Goal: Transaction & Acquisition: Purchase product/service

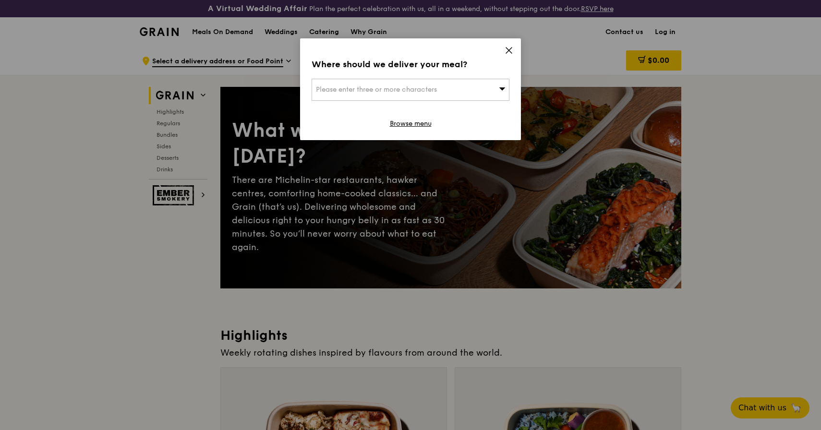
click at [511, 46] on div "Where should we deliver your meal? Please enter three or more characters Browse…" at bounding box center [410, 89] width 221 height 102
click at [509, 50] on icon at bounding box center [509, 51] width 6 height 6
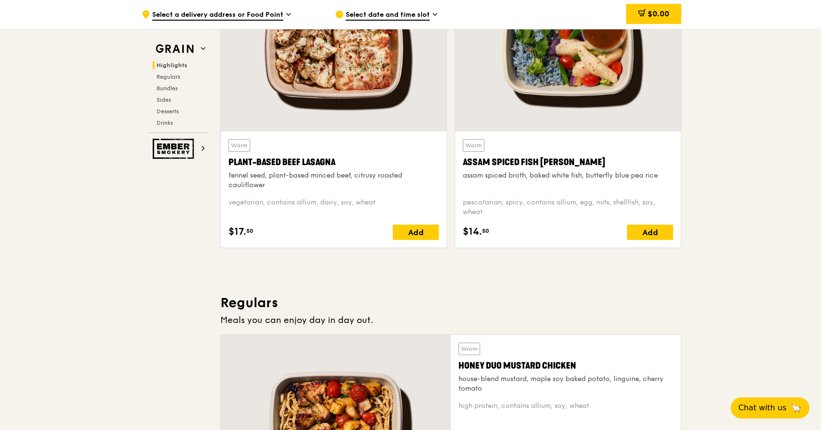
scroll to position [673, 0]
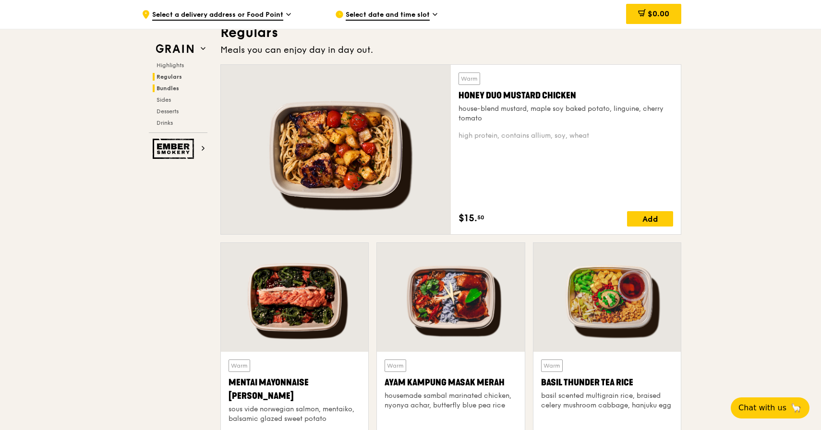
click at [169, 85] on h2 "Bundles" at bounding box center [180, 89] width 55 height 8
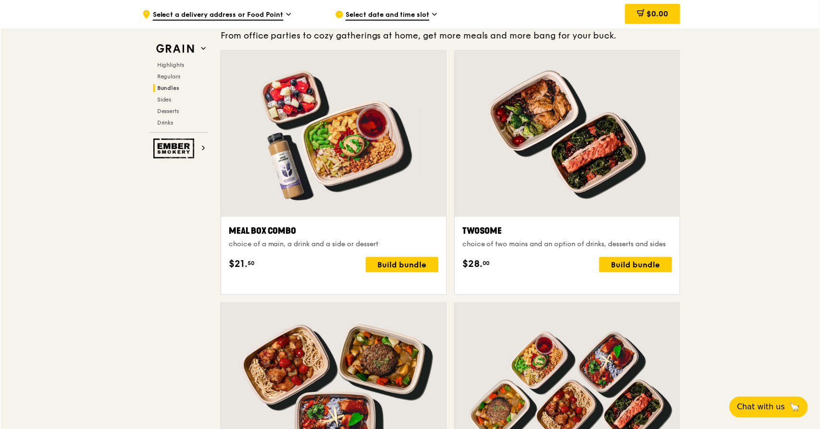
scroll to position [1439, 0]
click at [608, 273] on div "Build bundle" at bounding box center [636, 265] width 73 height 15
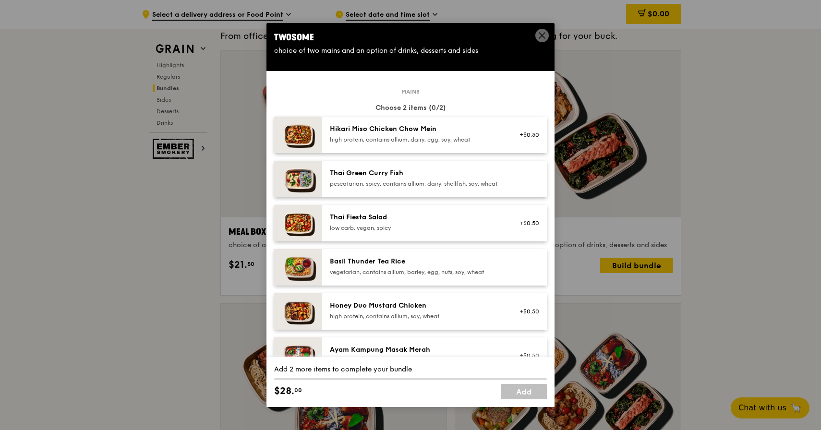
click at [452, 144] on div "high protein, contains allium, dairy, egg, soy, wheat" at bounding box center [416, 140] width 172 height 8
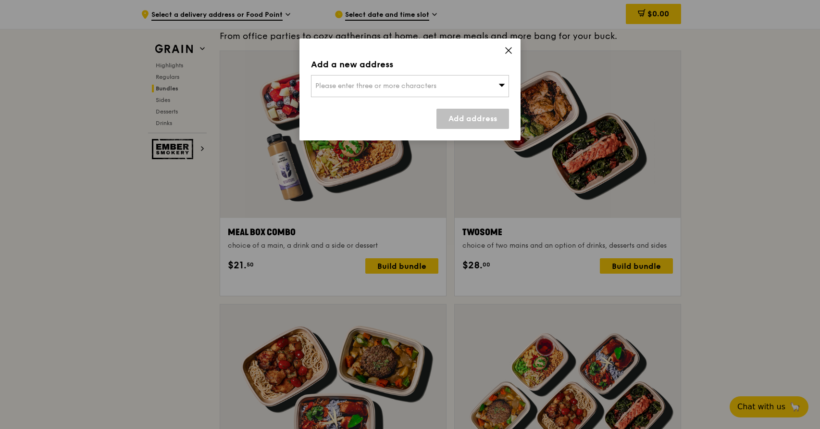
click at [469, 89] on div "Please enter three or more characters" at bounding box center [410, 86] width 198 height 22
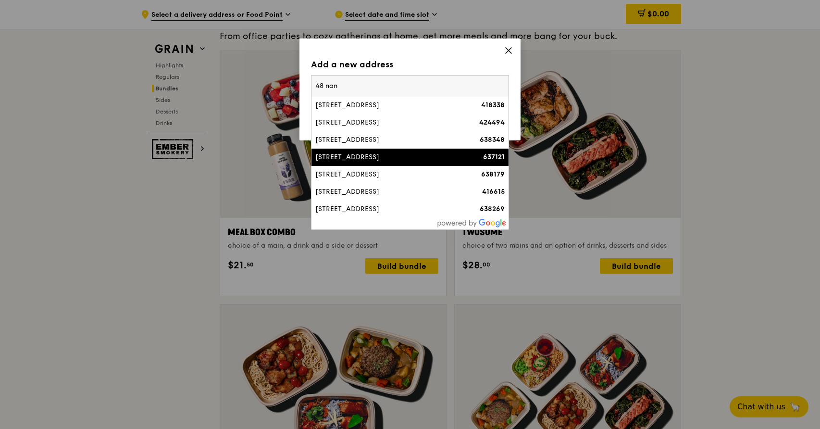
type input "48 nan"
click at [415, 163] on li "[STREET_ADDRESS] 637121" at bounding box center [409, 156] width 197 height 17
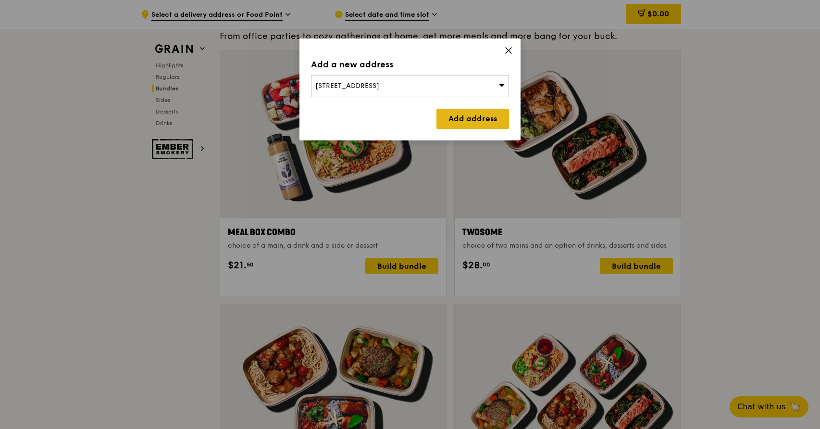
click at [465, 117] on link "Add address" at bounding box center [472, 119] width 73 height 20
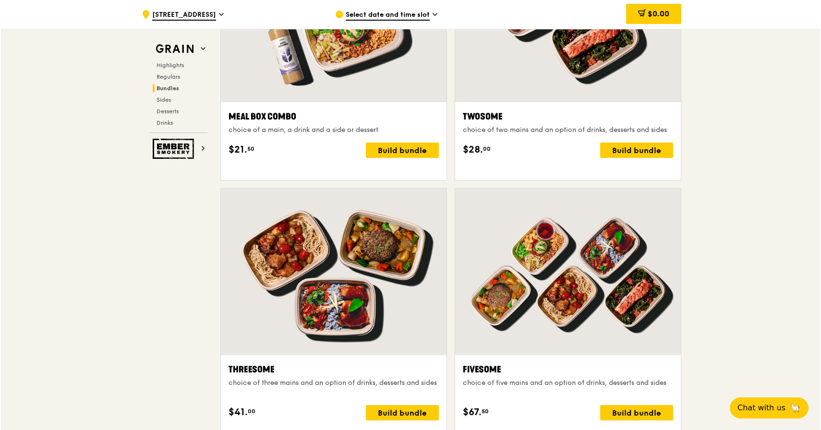
scroll to position [1551, 0]
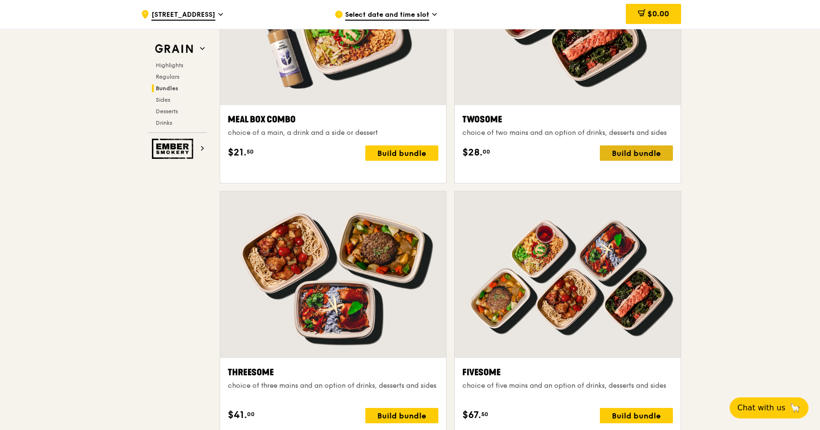
click at [639, 161] on div "Build bundle" at bounding box center [636, 153] width 73 height 15
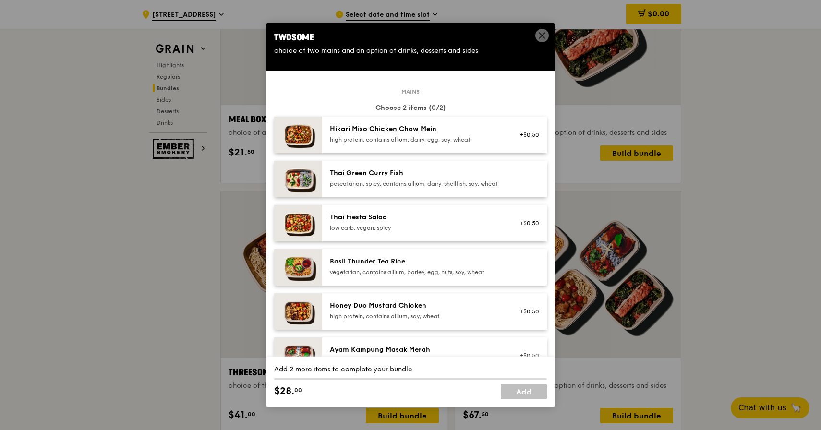
click at [504, 146] on div "Hikari Miso Chicken Chow Mein high protein, contains allium, dairy, egg, soy, w…" at bounding box center [416, 134] width 184 height 21
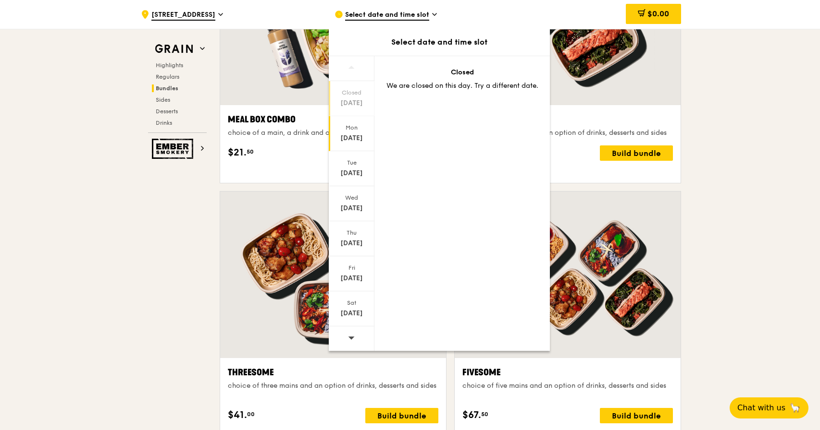
click at [361, 133] on div "[DATE]" at bounding box center [352, 133] width 46 height 35
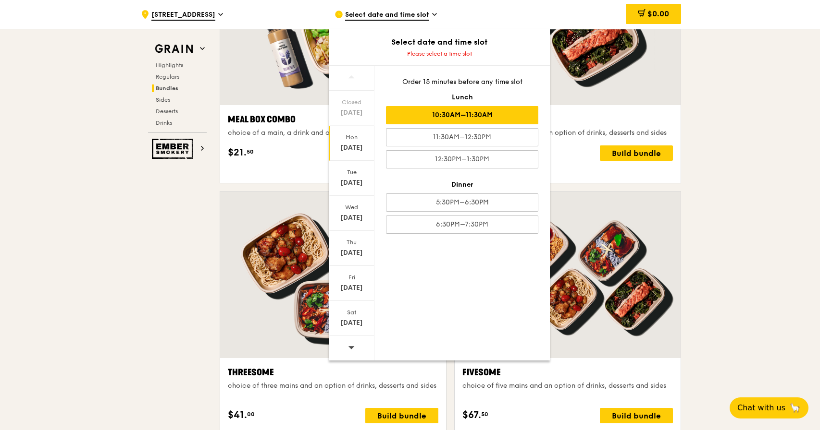
click at [423, 117] on div "10:30AM–11:30AM" at bounding box center [462, 115] width 152 height 18
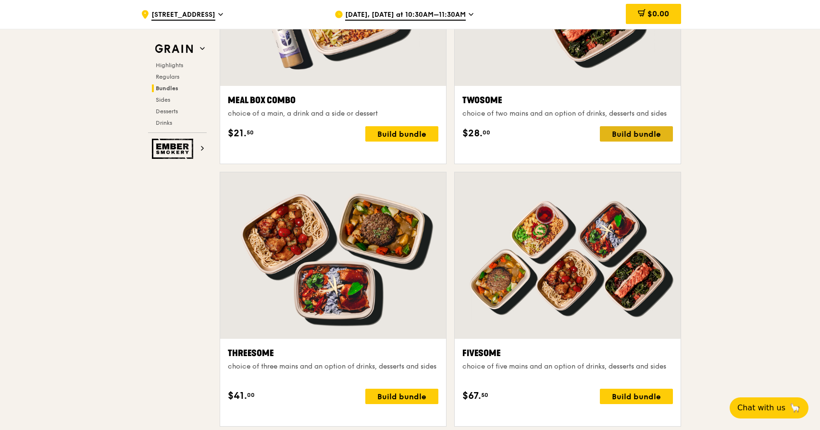
click at [662, 142] on div "Build bundle" at bounding box center [636, 133] width 73 height 15
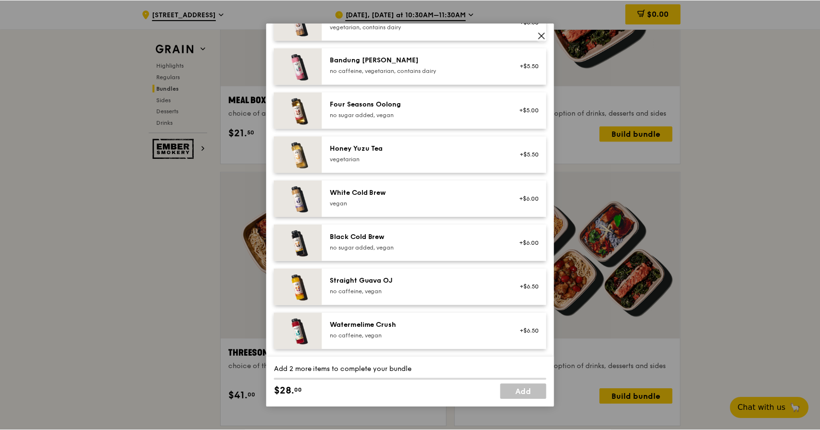
scroll to position [1096, 0]
click at [542, 37] on icon at bounding box center [542, 35] width 9 height 9
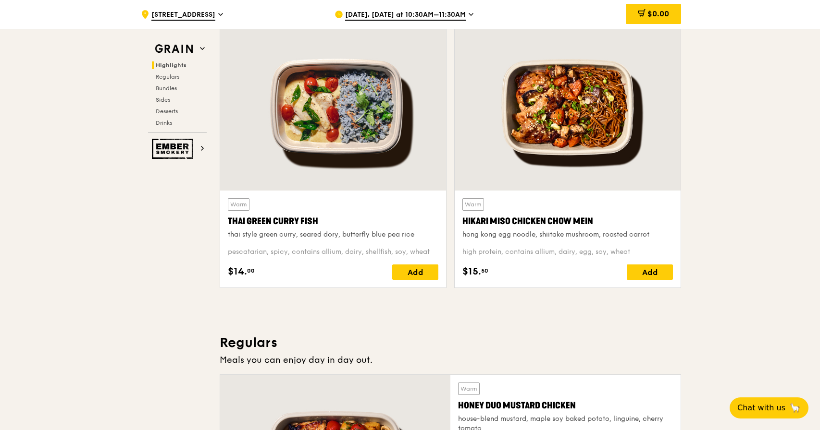
scroll to position [283, 0]
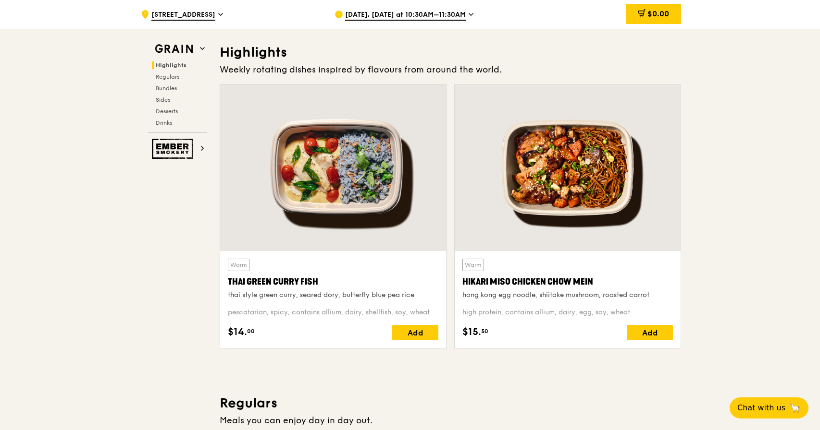
click at [527, 208] on div at bounding box center [567, 168] width 226 height 167
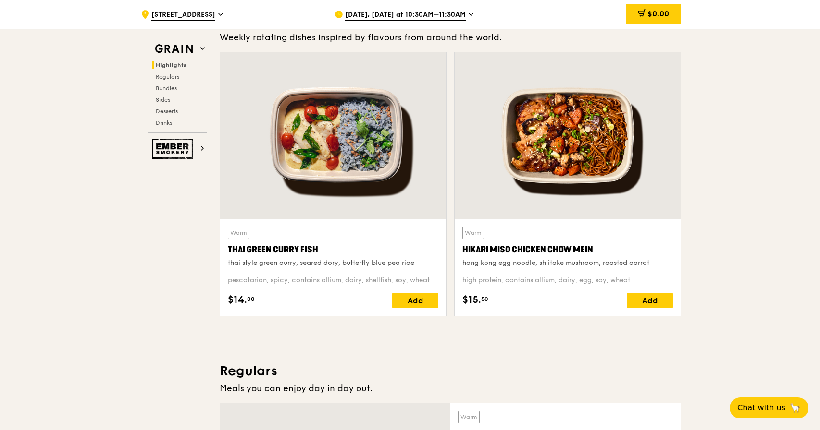
scroll to position [315, 0]
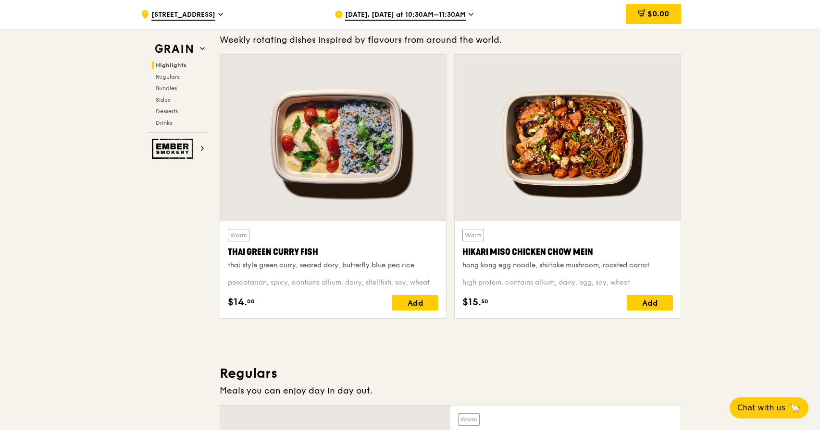
click at [320, 161] on div at bounding box center [333, 138] width 226 height 167
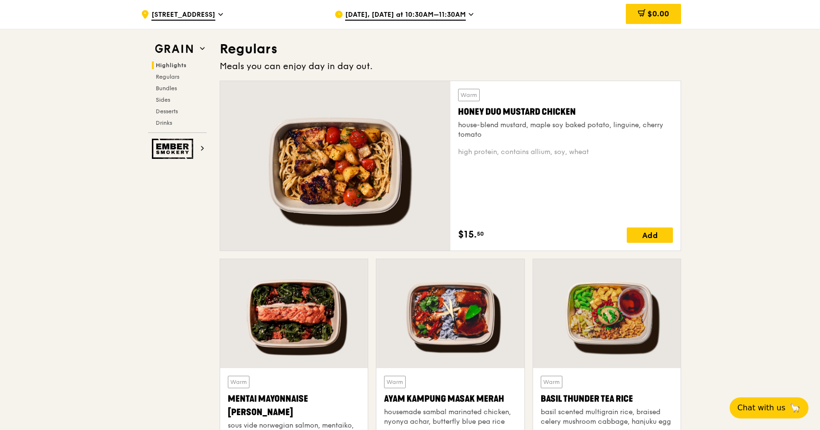
scroll to position [753, 0]
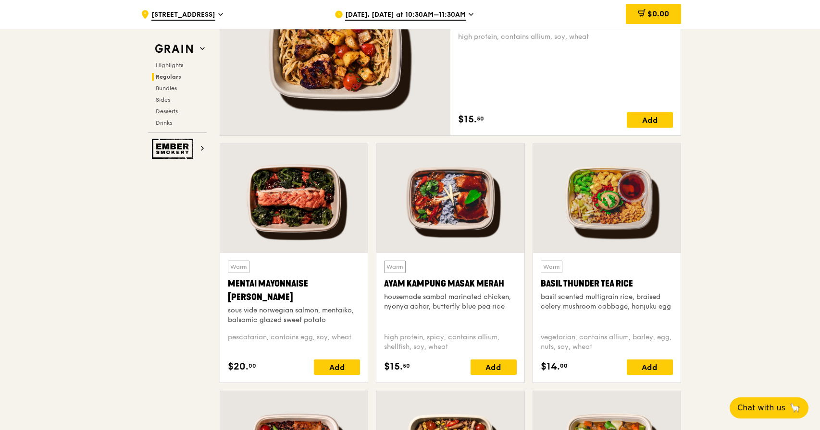
click at [278, 301] on div "Mentai Mayonnaise [PERSON_NAME]" at bounding box center [294, 290] width 132 height 27
click at [496, 286] on div "Ayam Kampung Masak Merah" at bounding box center [450, 283] width 132 height 13
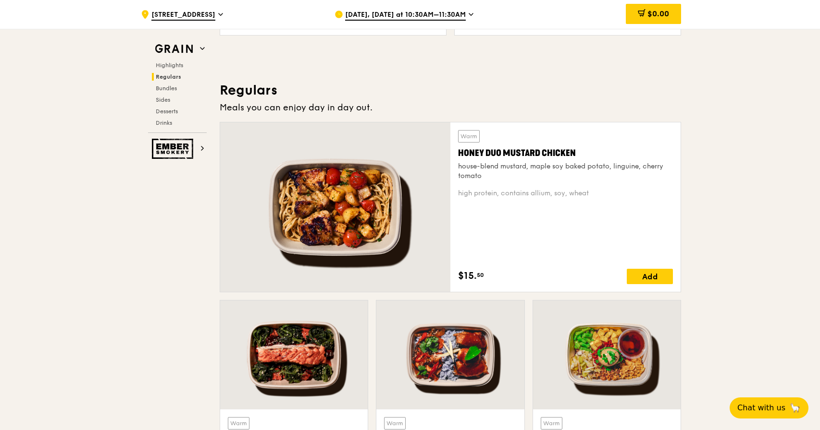
scroll to position [558, 0]
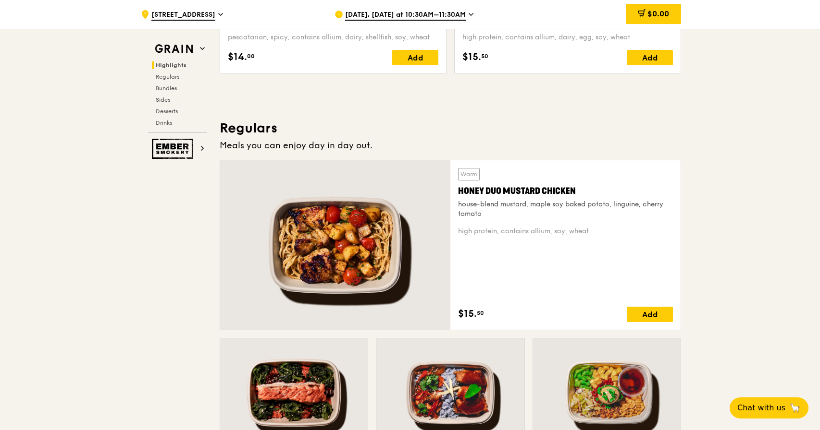
click at [546, 262] on div "Warm Honey Duo Mustard Chicken house-blend mustard, maple soy baked potato, lin…" at bounding box center [565, 245] width 215 height 154
click at [515, 186] on div "Honey Duo Mustard Chicken" at bounding box center [565, 190] width 215 height 13
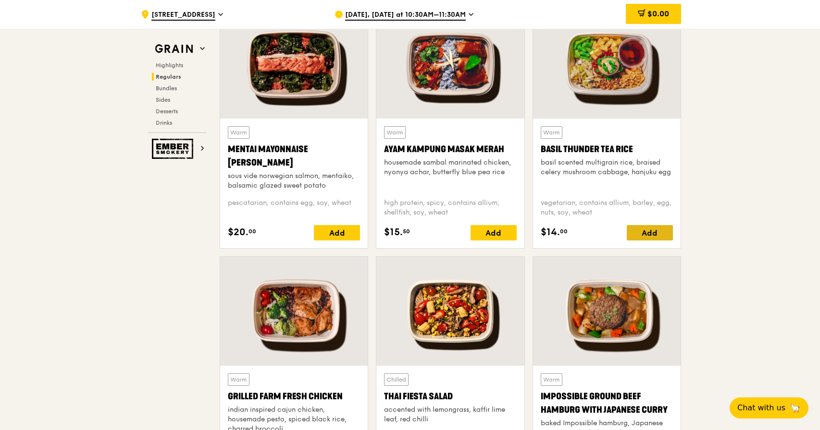
scroll to position [945, 0]
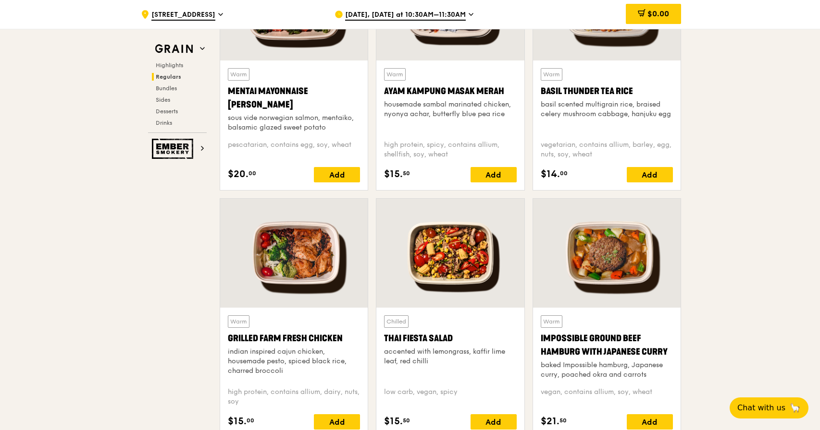
click at [323, 338] on div "Grilled Farm Fresh Chicken" at bounding box center [294, 338] width 132 height 13
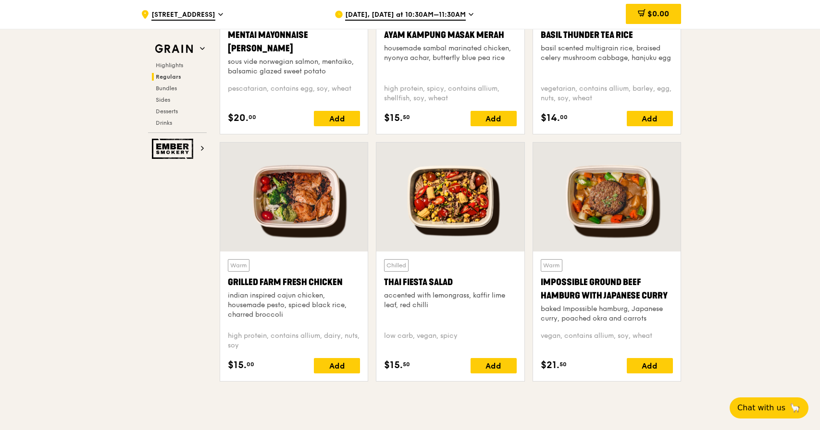
click at [625, 307] on div "baked Impossible hamburg, Japanese curry, poached okra and carrots" at bounding box center [606, 314] width 132 height 19
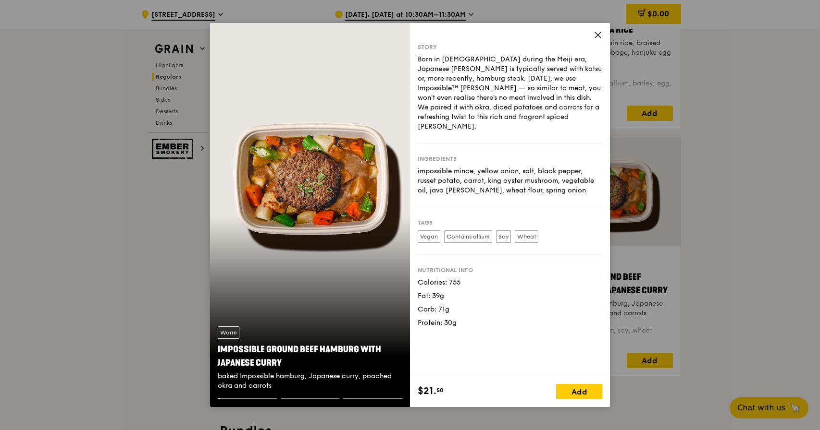
scroll to position [1008, 0]
drag, startPoint x: 751, startPoint y: 314, endPoint x: 732, endPoint y: 312, distance: 19.8
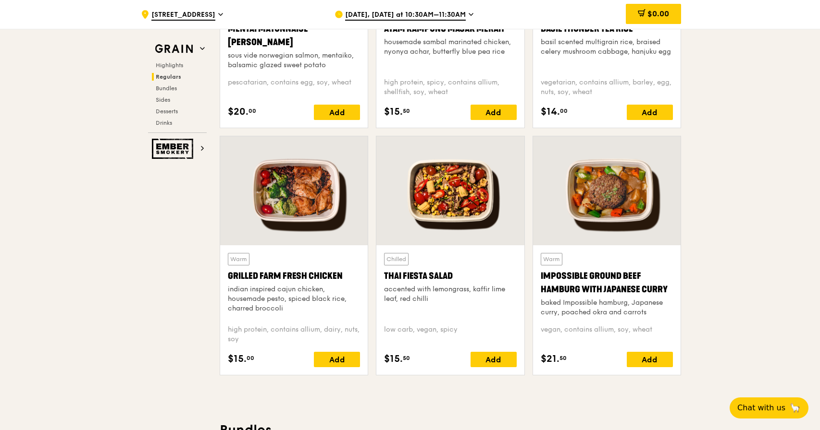
scroll to position [1007, 0]
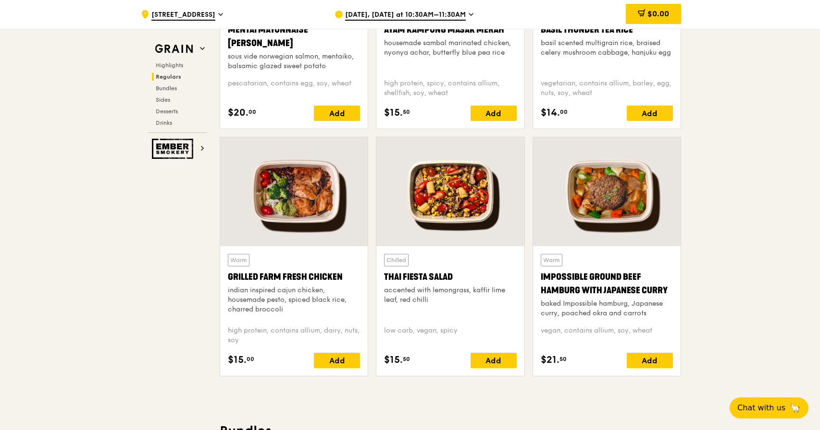
click at [467, 273] on div "Thai Fiesta Salad" at bounding box center [450, 276] width 132 height 13
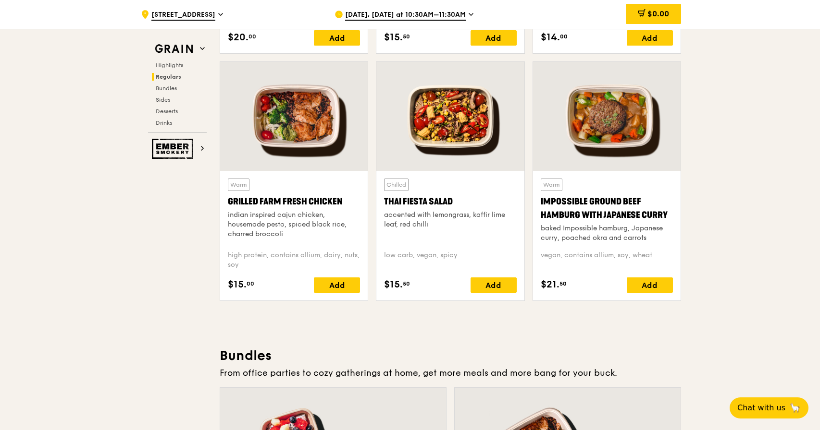
scroll to position [1046, 0]
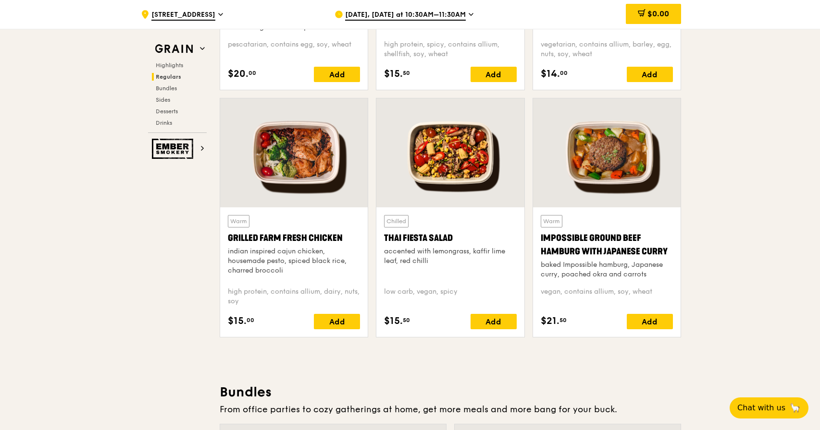
click at [605, 252] on div "Impossible Ground Beef Hamburg with Japanese Curry" at bounding box center [606, 245] width 132 height 27
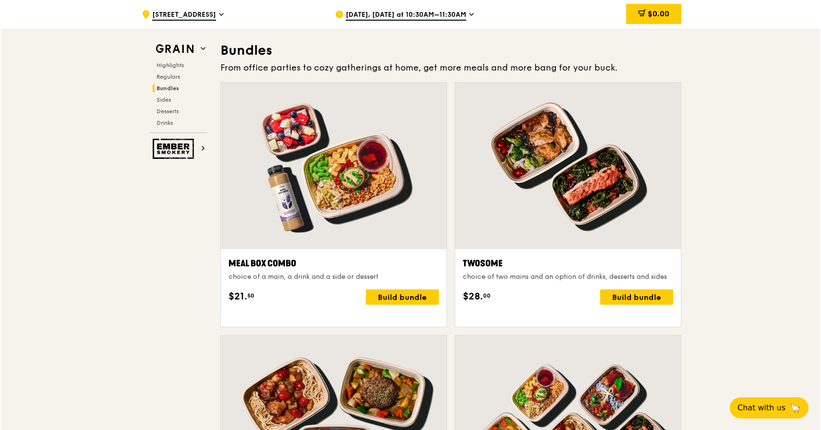
scroll to position [1394, 0]
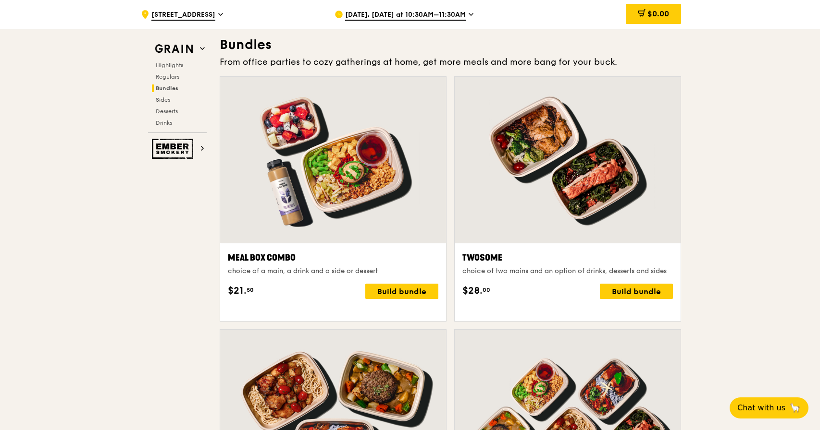
click at [673, 308] on div "Twosome choice of two mains and an option of drinks, desserts and sides $28. 00…" at bounding box center [567, 283] width 226 height 78
click at [663, 299] on div "Build bundle" at bounding box center [636, 291] width 73 height 15
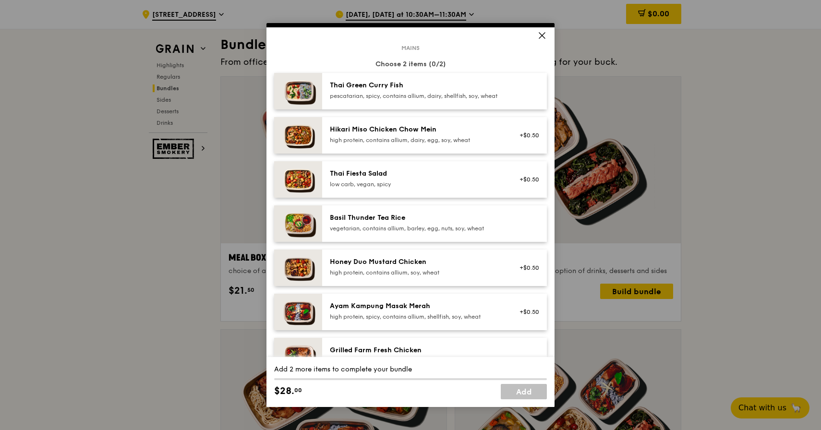
scroll to position [45, 0]
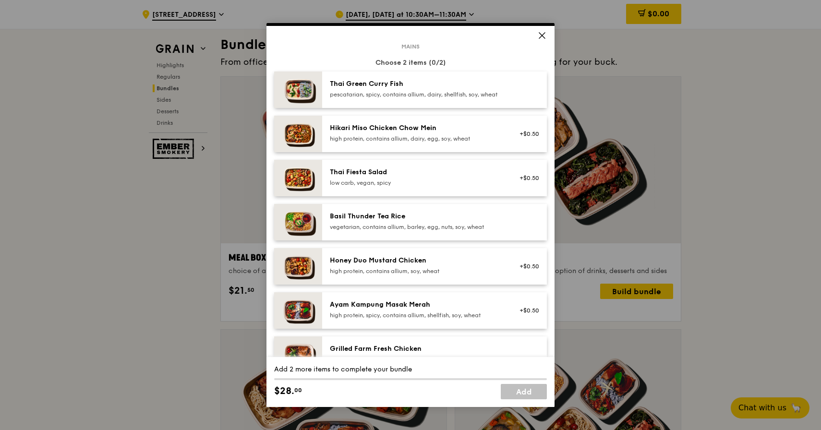
click at [426, 133] on div "Hikari Miso Chicken Chow Mein" at bounding box center [416, 128] width 172 height 10
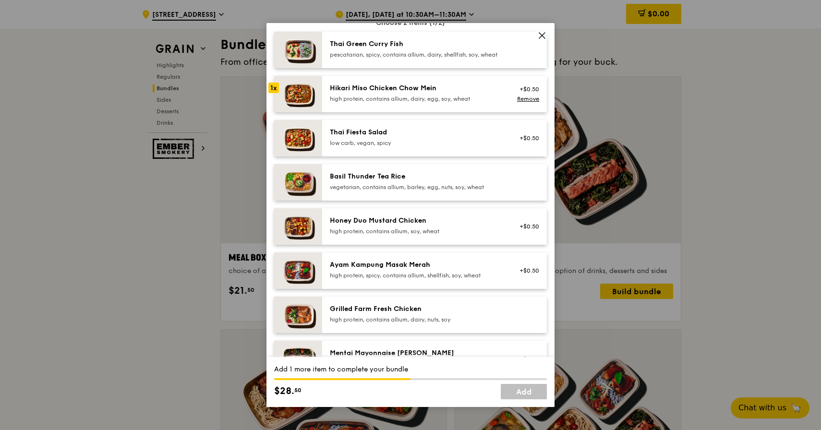
scroll to position [87, 0]
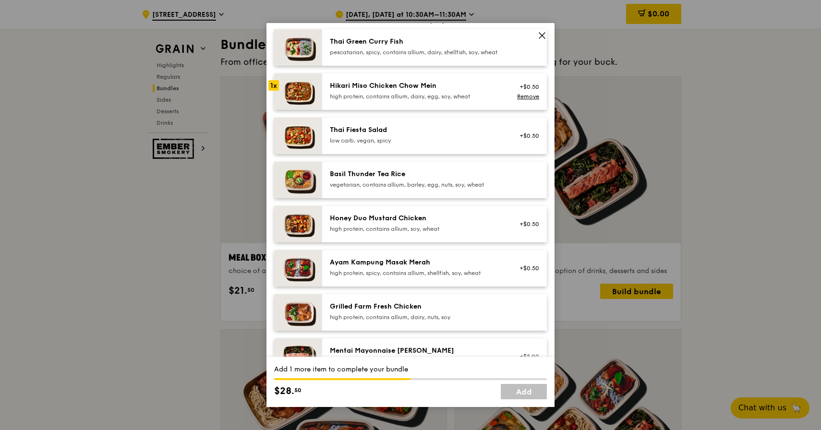
click at [410, 233] on div "high protein, contains allium, soy, wheat" at bounding box center [416, 229] width 172 height 8
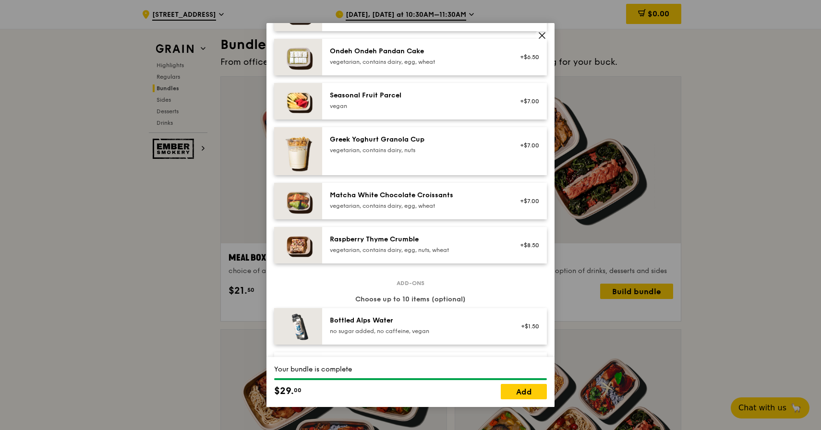
scroll to position [760, 0]
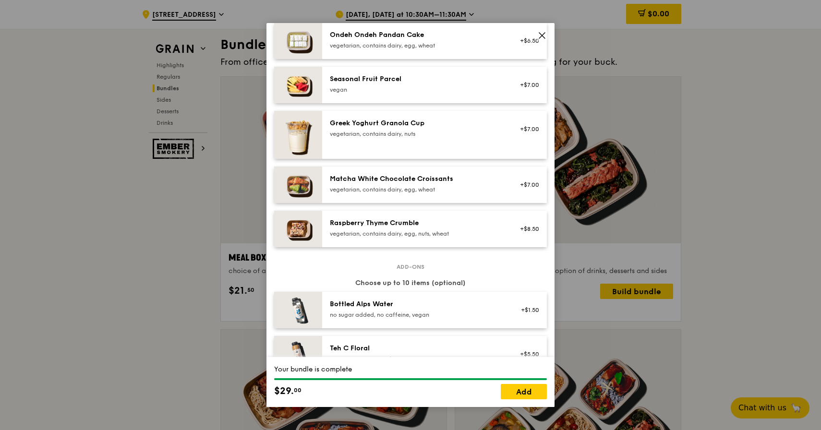
click at [416, 188] on div "Matcha White Chocolate Croissants vegetarian, contains dairy, egg, wheat" at bounding box center [416, 183] width 172 height 19
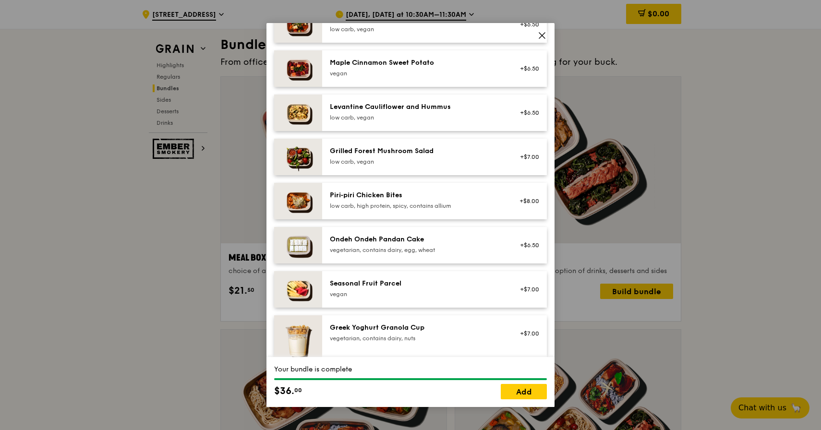
scroll to position [554, 0]
click at [546, 34] on icon at bounding box center [542, 35] width 9 height 9
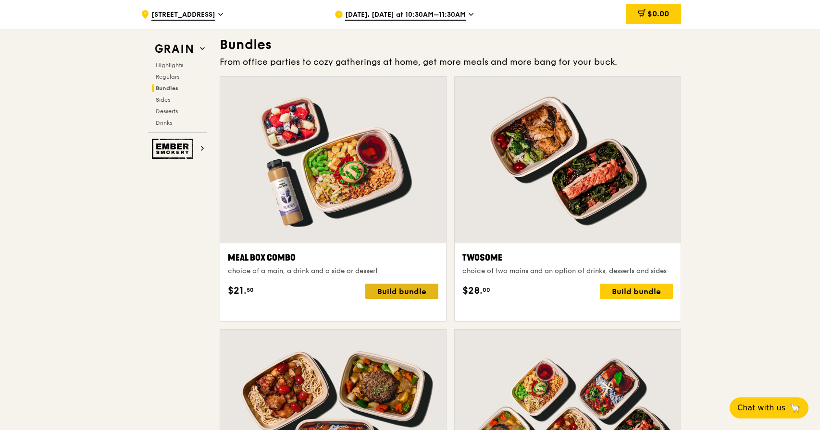
click at [429, 299] on div "Build bundle" at bounding box center [401, 291] width 73 height 15
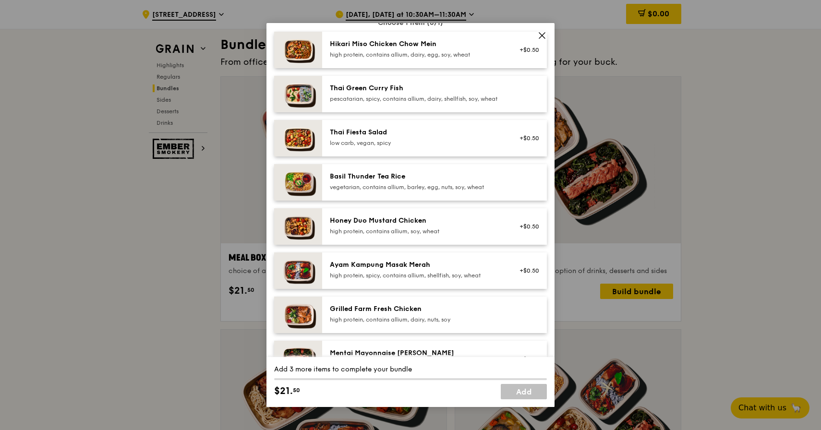
scroll to position [118, 0]
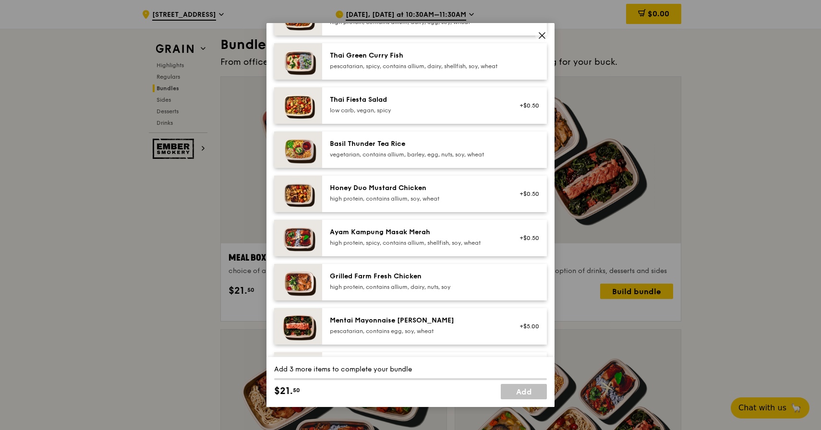
click at [424, 282] on div "Grilled Farm Fresh Chicken" at bounding box center [416, 277] width 172 height 10
click at [436, 282] on div "Grilled Farm Fresh Chicken" at bounding box center [416, 277] width 172 height 10
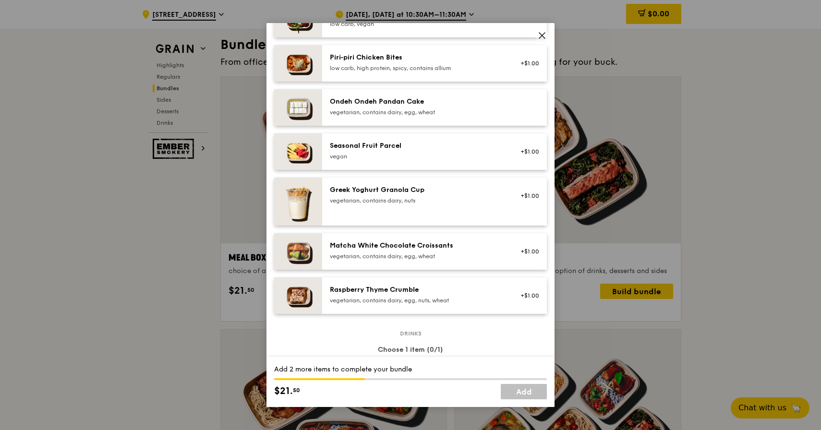
scroll to position [702, 0]
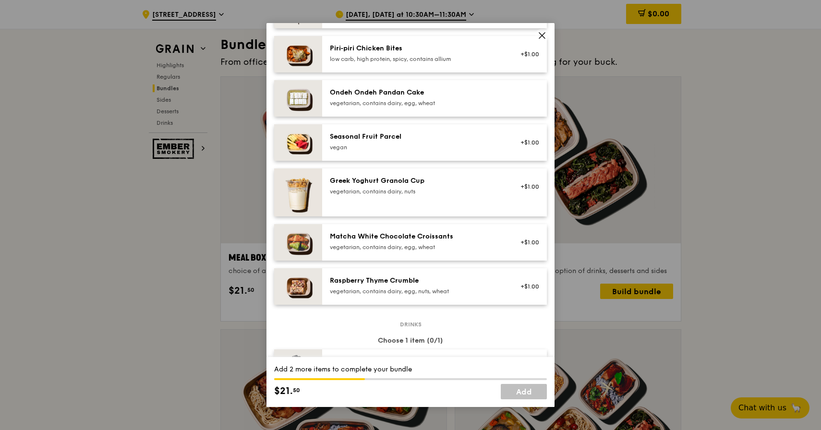
click at [455, 251] on div "vegetarian, contains dairy, egg, wheat" at bounding box center [416, 248] width 172 height 8
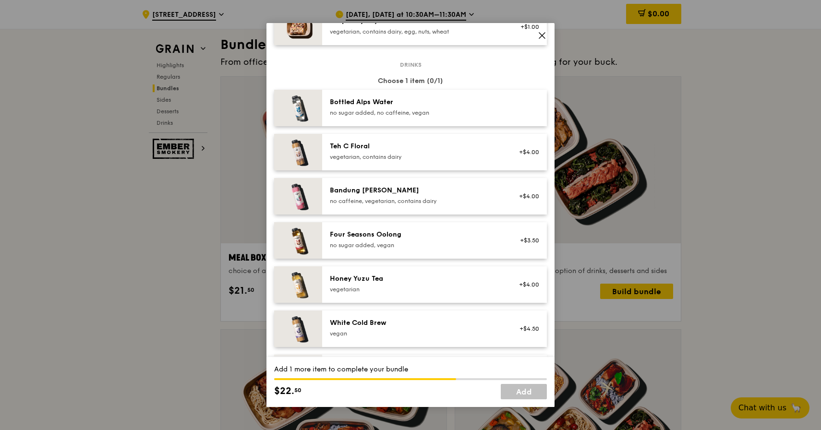
scroll to position [959, 0]
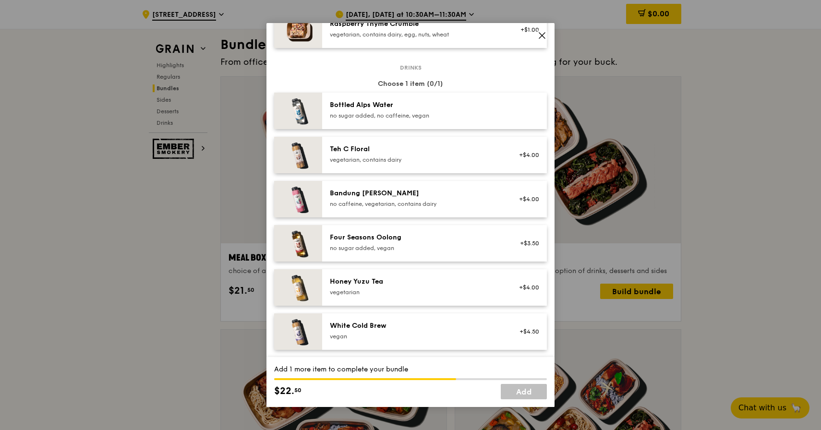
click at [386, 161] on div "vegetarian, contains dairy" at bounding box center [416, 160] width 172 height 8
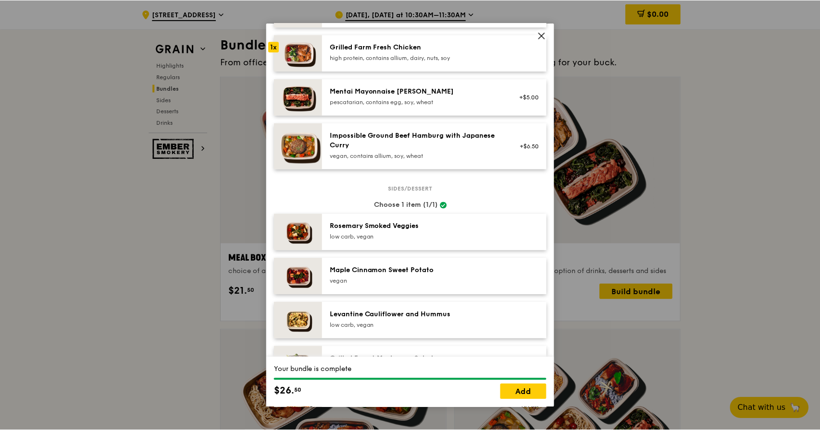
scroll to position [296, 0]
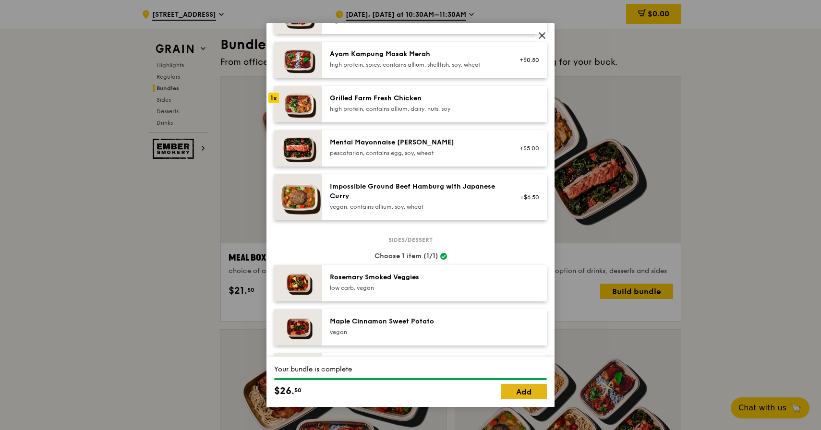
click at [513, 393] on link "Add" at bounding box center [524, 391] width 46 height 15
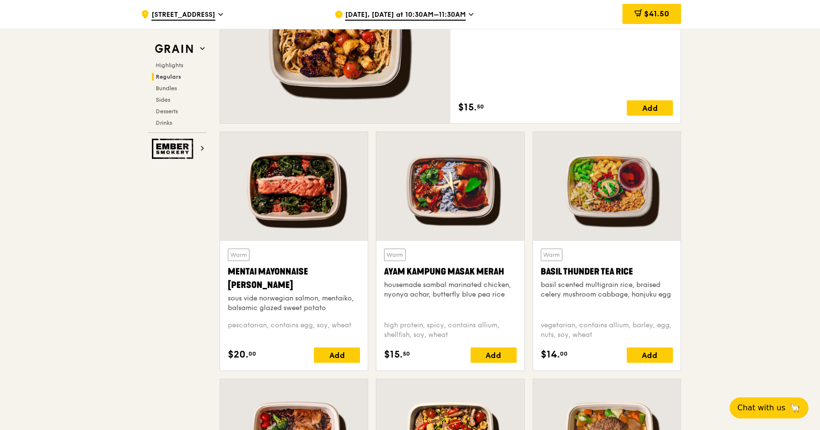
scroll to position [755, 0]
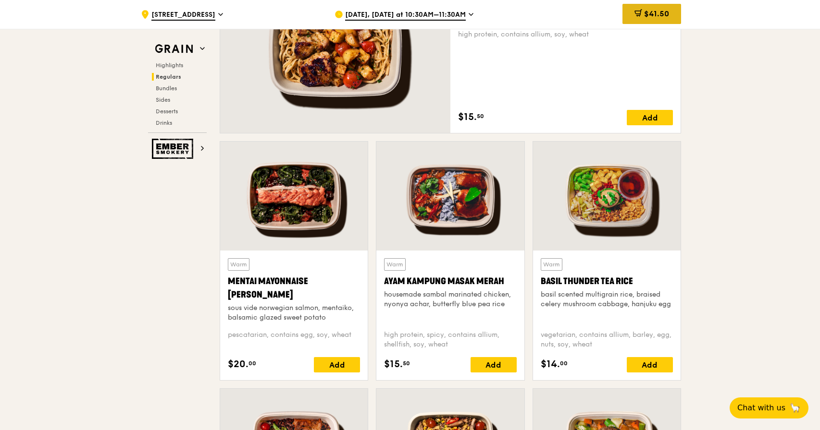
click at [648, 21] on div "$41.50" at bounding box center [651, 14] width 59 height 20
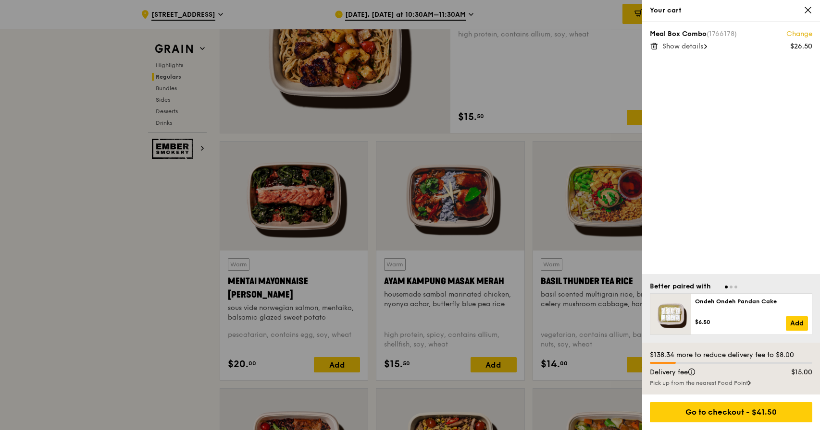
click at [810, 13] on icon at bounding box center [808, 10] width 6 height 6
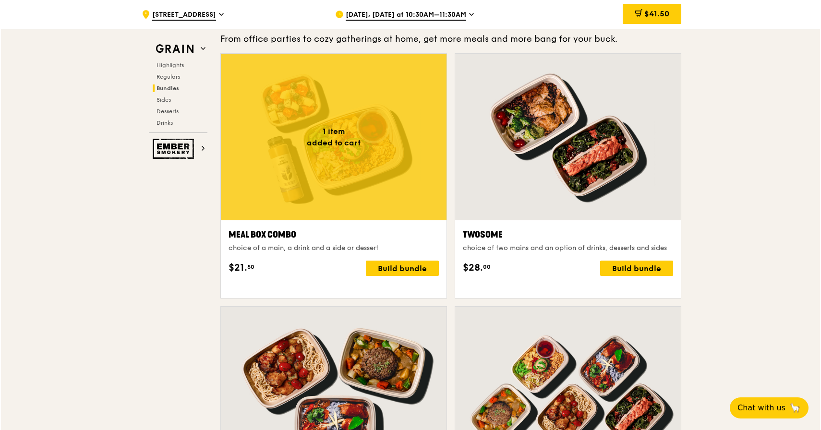
scroll to position [1411, 0]
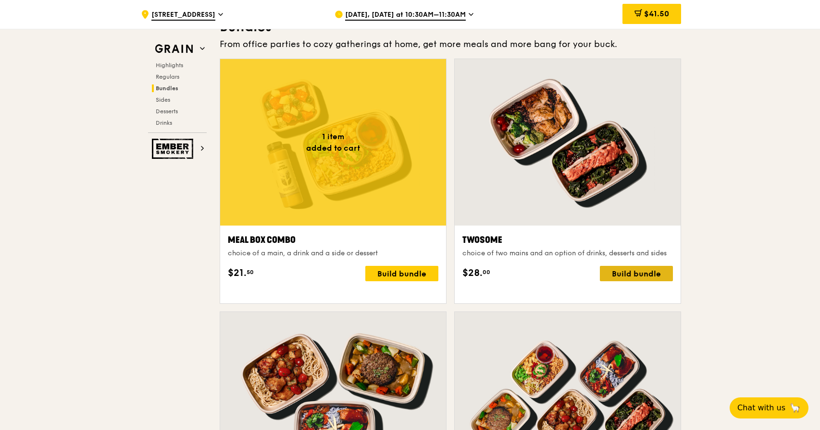
click at [631, 282] on div "Build bundle" at bounding box center [636, 273] width 73 height 15
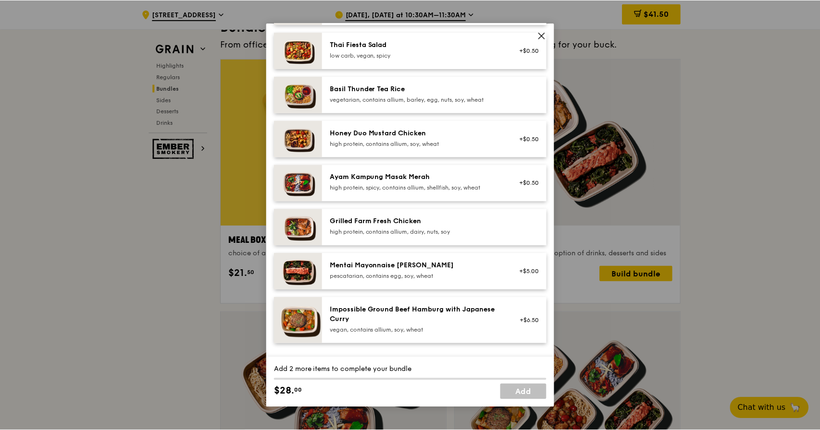
scroll to position [203, 0]
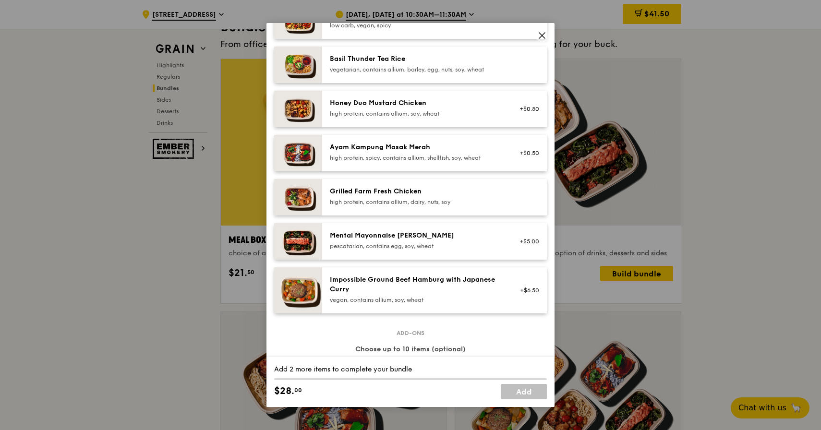
click at [409, 206] on div "high protein, contains allium, dairy, nuts, soy" at bounding box center [416, 202] width 172 height 8
click at [548, 34] on span at bounding box center [542, 35] width 13 height 13
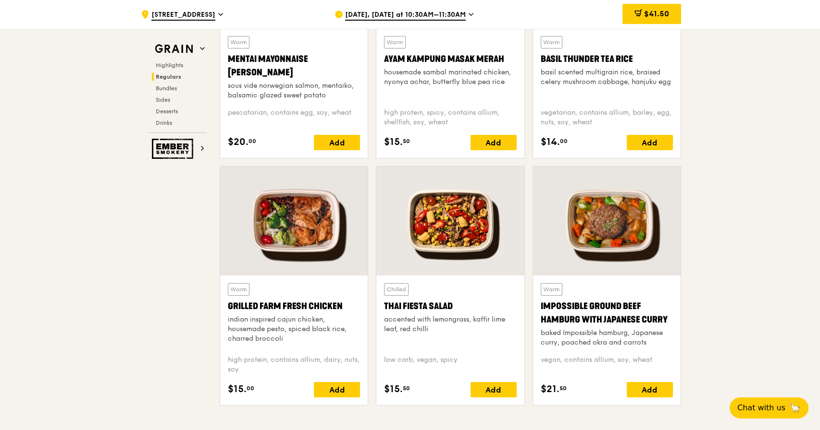
scroll to position [985, 0]
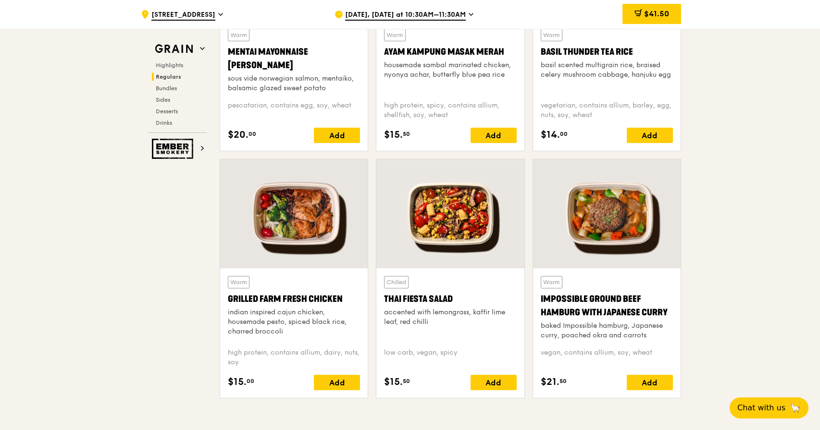
click at [288, 229] on div at bounding box center [293, 213] width 147 height 109
click at [655, 20] on div "$41.50" at bounding box center [651, 14] width 59 height 20
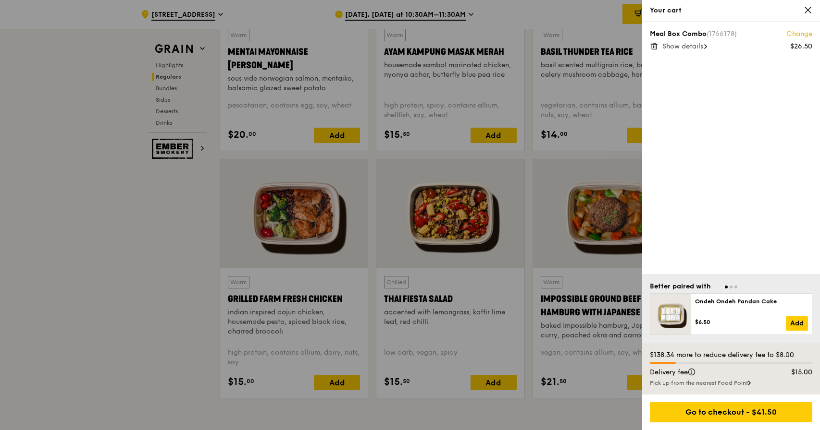
click at [651, 42] on icon at bounding box center [653, 46] width 9 height 9
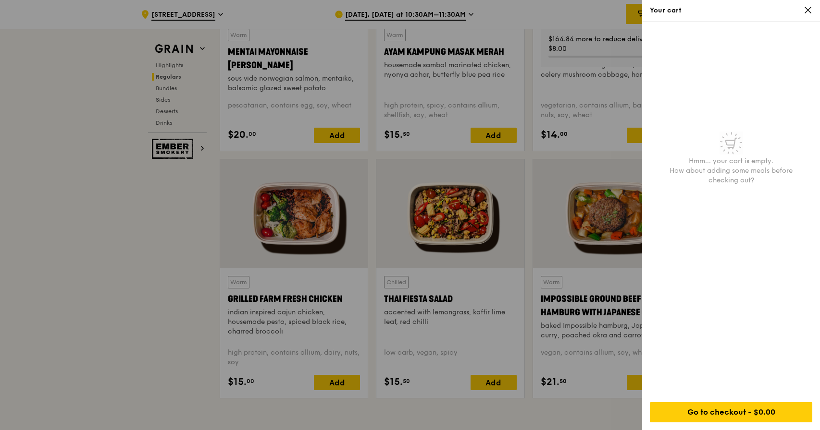
drag, startPoint x: 183, startPoint y: 237, endPoint x: 203, endPoint y: 235, distance: 20.7
click at [184, 237] on div at bounding box center [410, 215] width 820 height 430
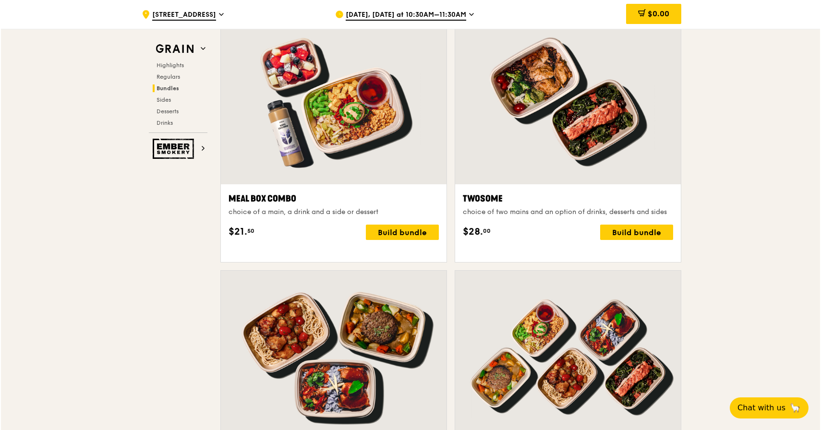
scroll to position [1384, 0]
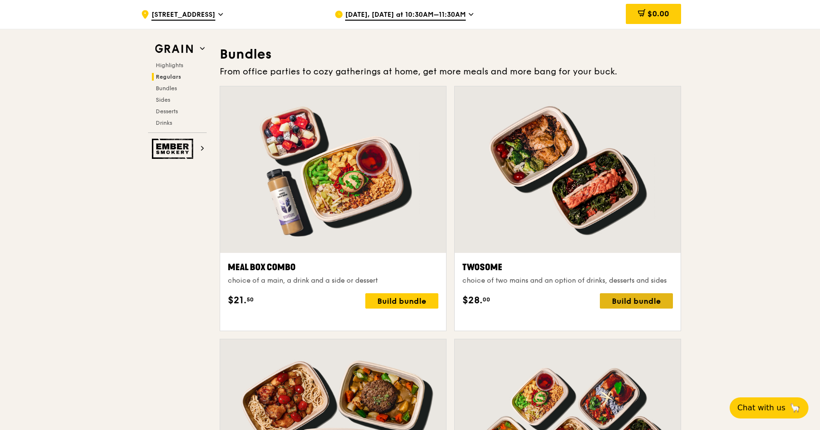
click at [641, 309] on div "Build bundle" at bounding box center [636, 301] width 73 height 15
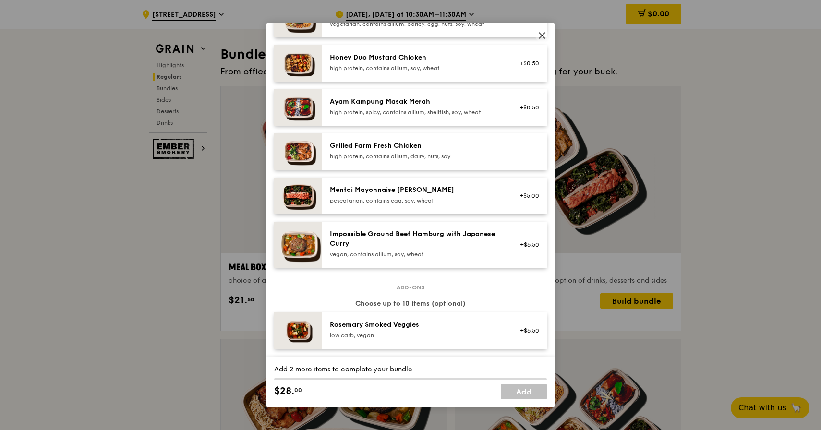
scroll to position [249, 0]
click at [404, 150] on div "Grilled Farm Fresh Chicken" at bounding box center [416, 146] width 172 height 10
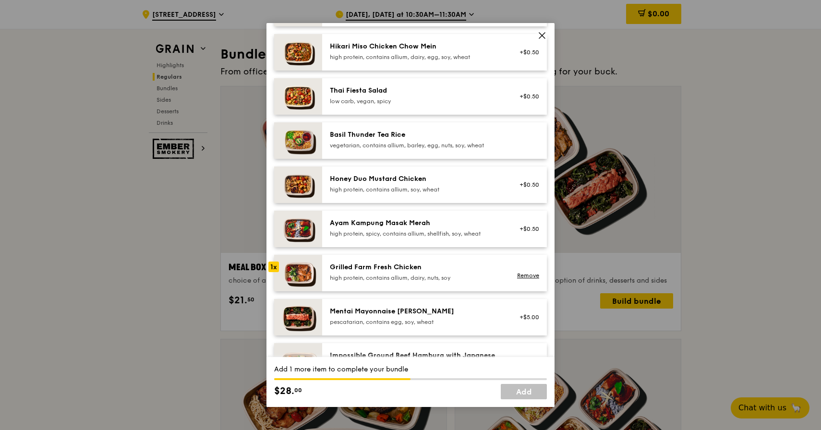
scroll to position [261, 0]
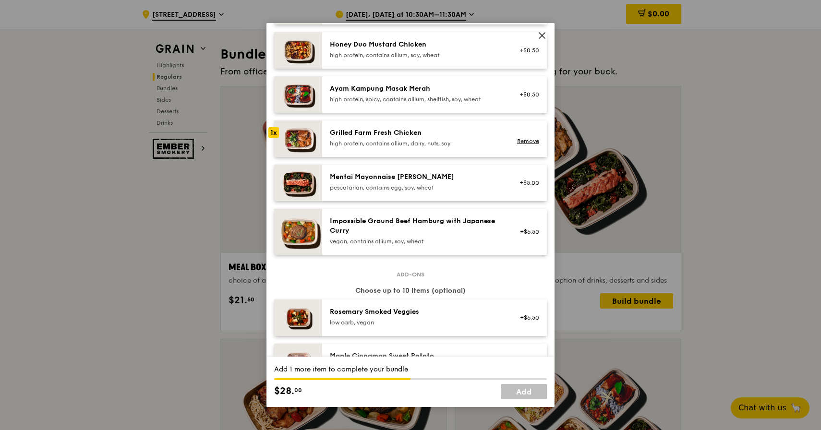
click at [451, 201] on div "Mentai Mayonnaise [PERSON_NAME] pescatarian, contains egg, soy, wheat +$5.00" at bounding box center [434, 183] width 225 height 37
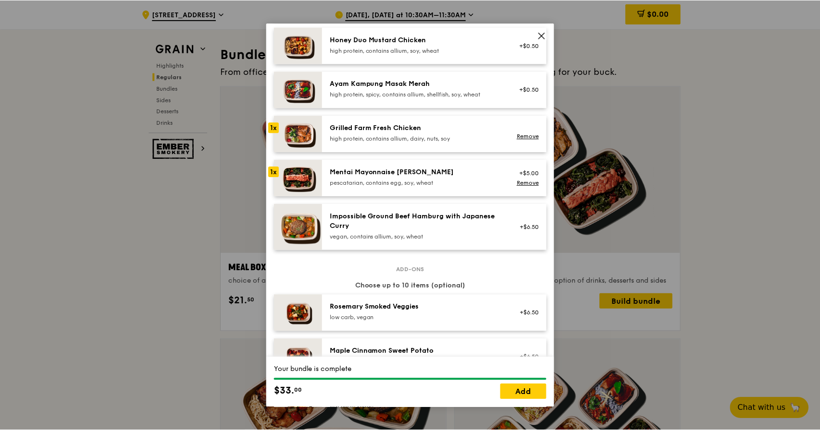
scroll to position [220, 0]
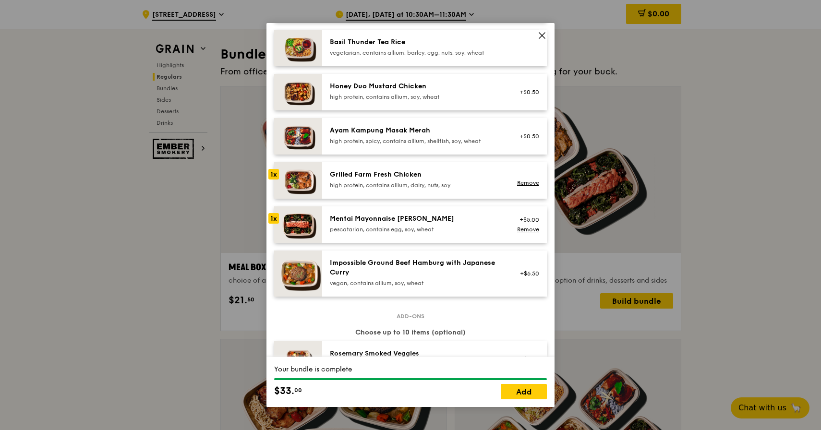
click at [542, 37] on icon at bounding box center [542, 35] width 9 height 9
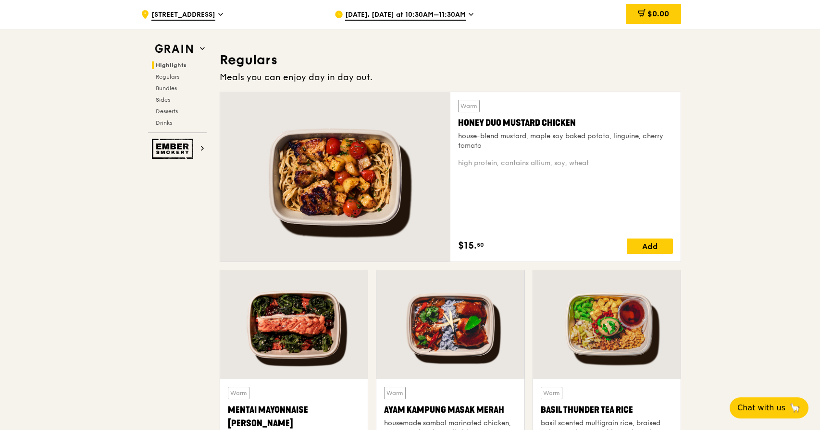
scroll to position [743, 0]
